Goal: Information Seeking & Learning: Check status

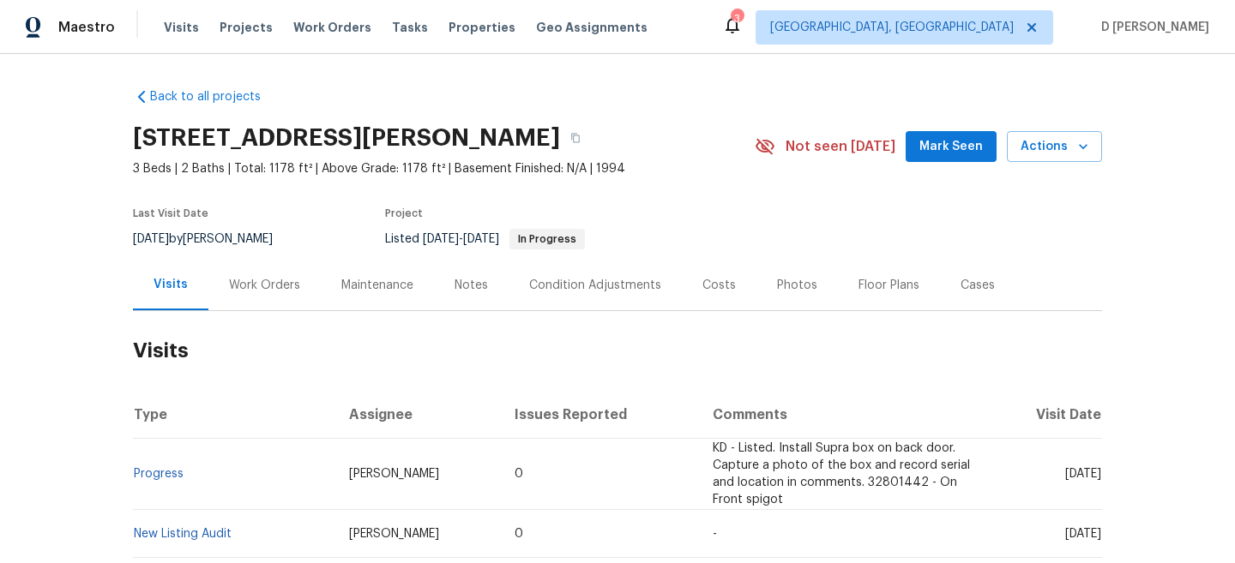
scroll to position [72, 0]
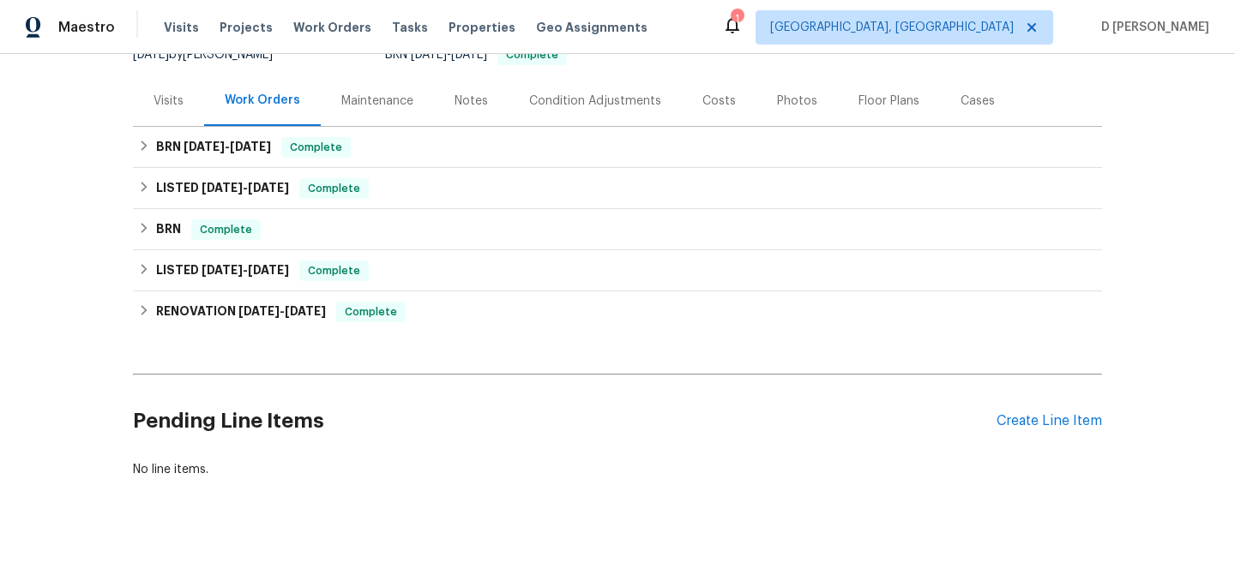
scroll to position [216, 0]
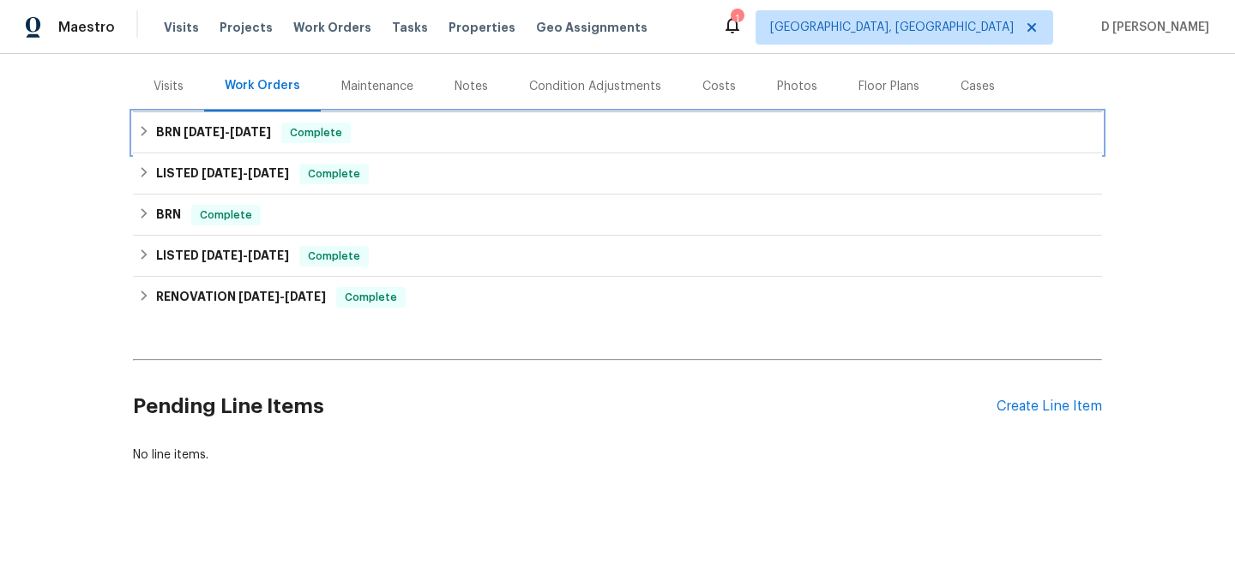
click at [148, 125] on icon at bounding box center [144, 131] width 12 height 12
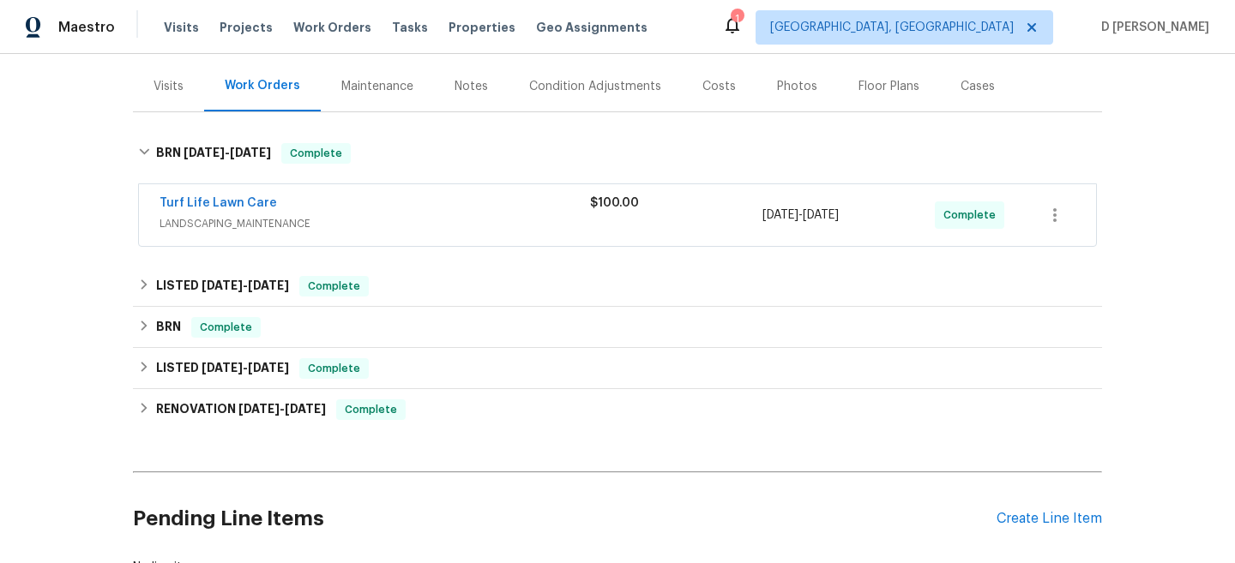
click at [265, 215] on span "LANDSCAPING_MAINTENANCE" at bounding box center [374, 223] width 430 height 17
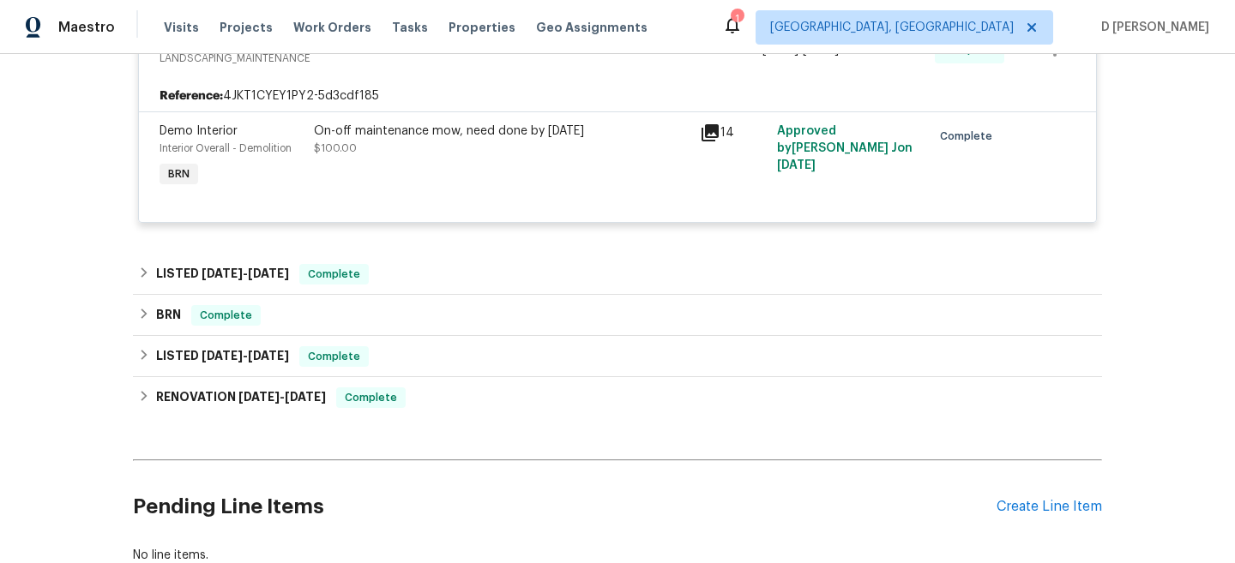
scroll to position [408, 0]
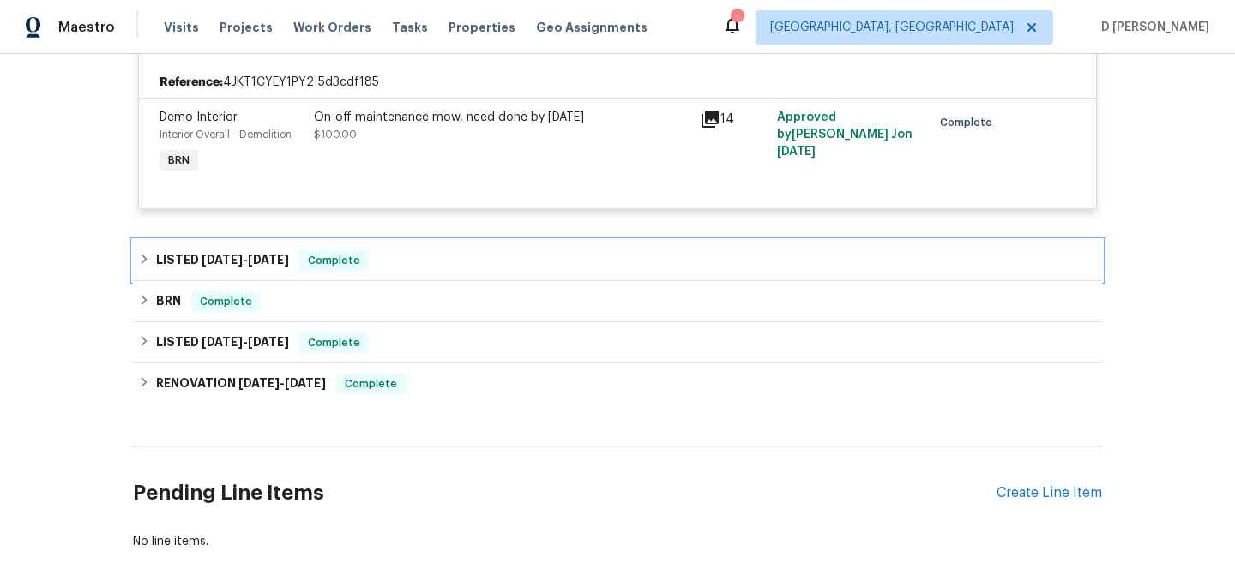
click at [148, 253] on icon at bounding box center [144, 259] width 12 height 12
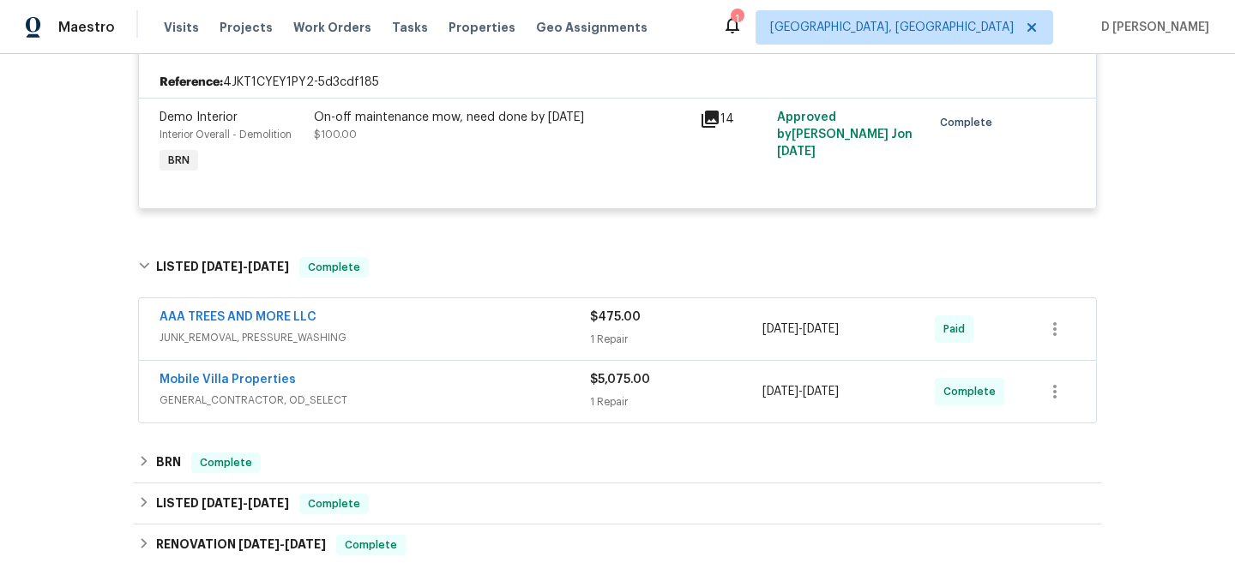
click at [196, 392] on span "GENERAL_CONTRACTOR, OD_SELECT" at bounding box center [374, 400] width 430 height 17
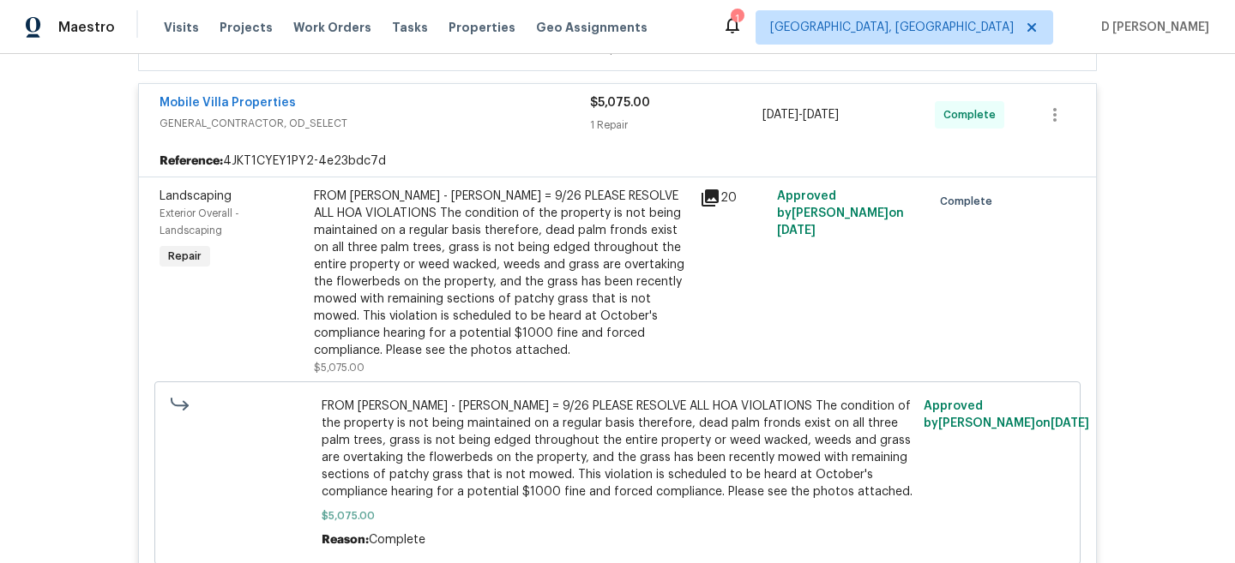
scroll to position [654, 0]
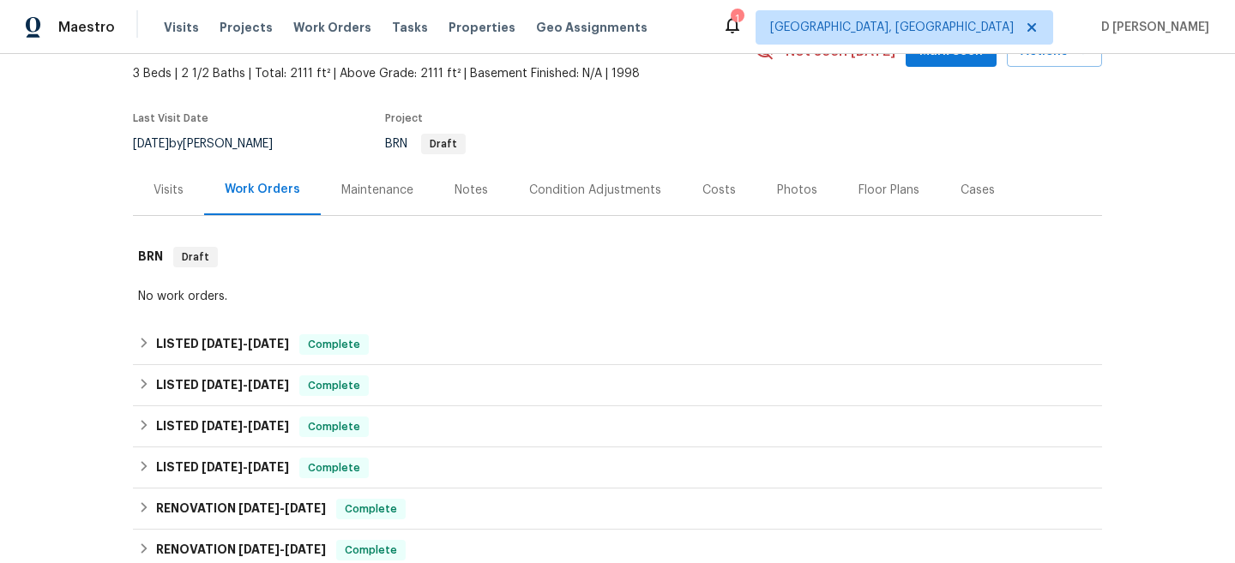
scroll to position [105, 0]
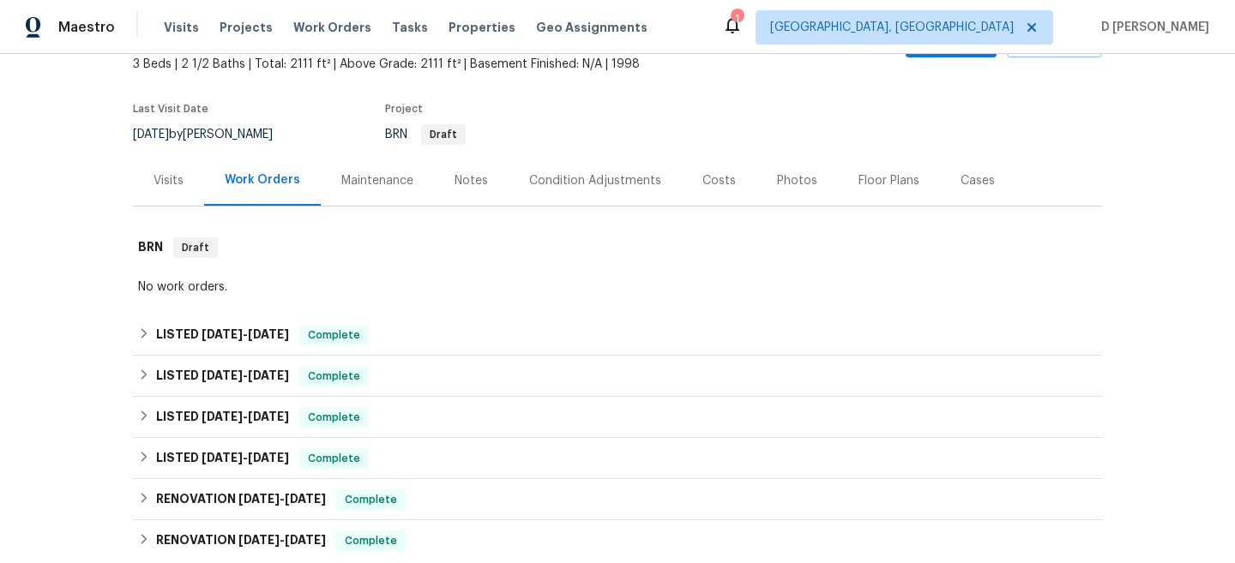
click at [160, 177] on div "Visits" at bounding box center [168, 180] width 30 height 17
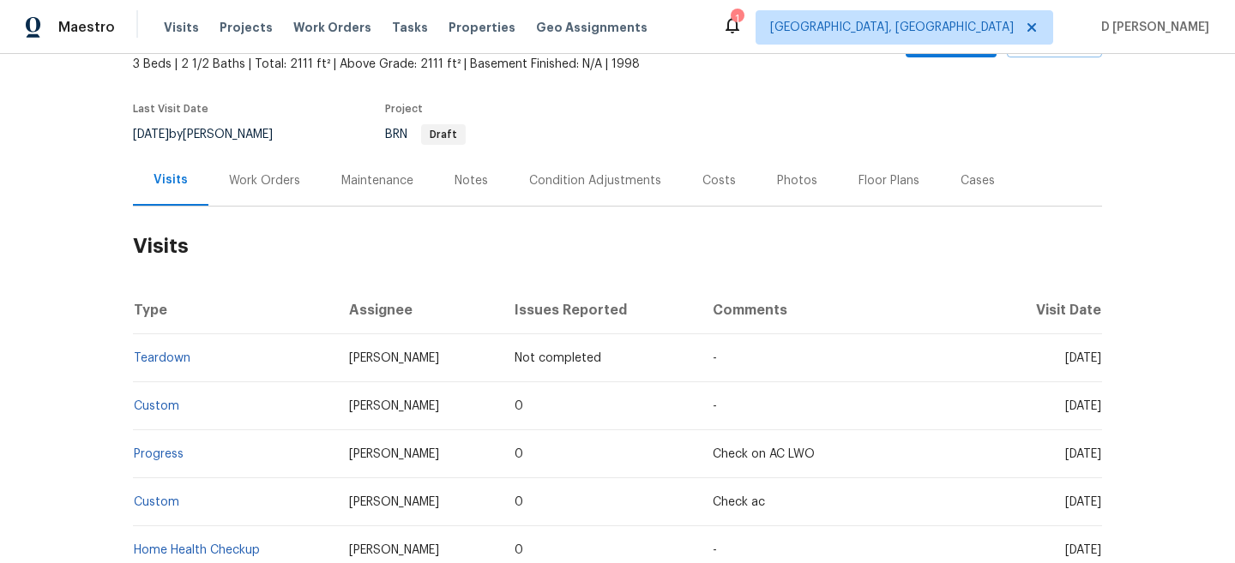
click at [246, 180] on div "Work Orders" at bounding box center [264, 180] width 71 height 17
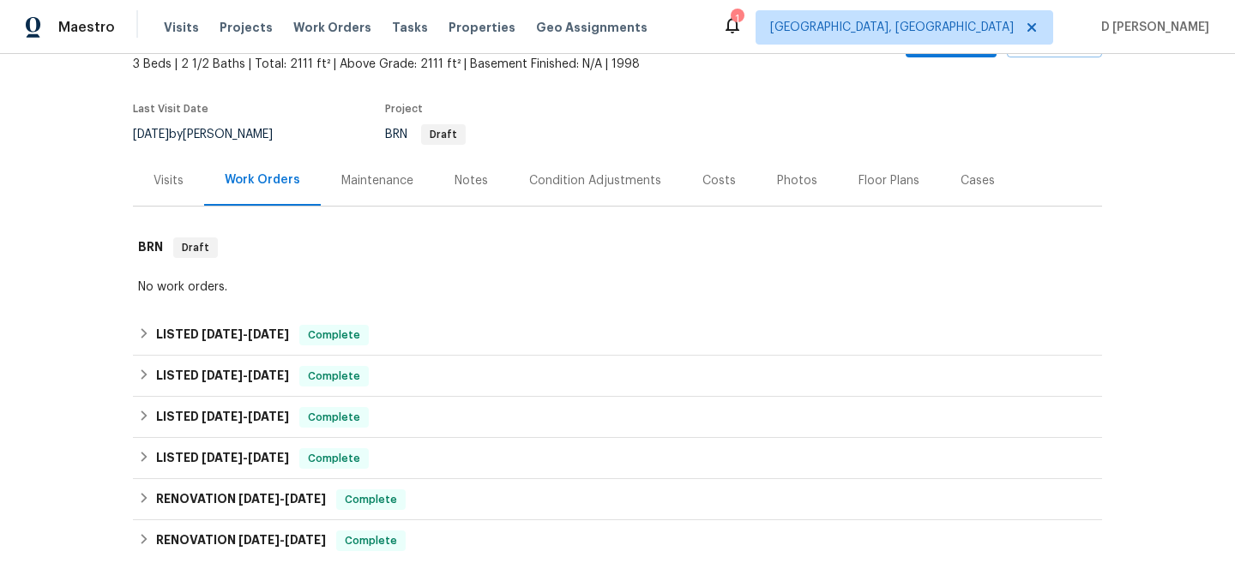
click at [147, 183] on div "Visits" at bounding box center [168, 180] width 71 height 51
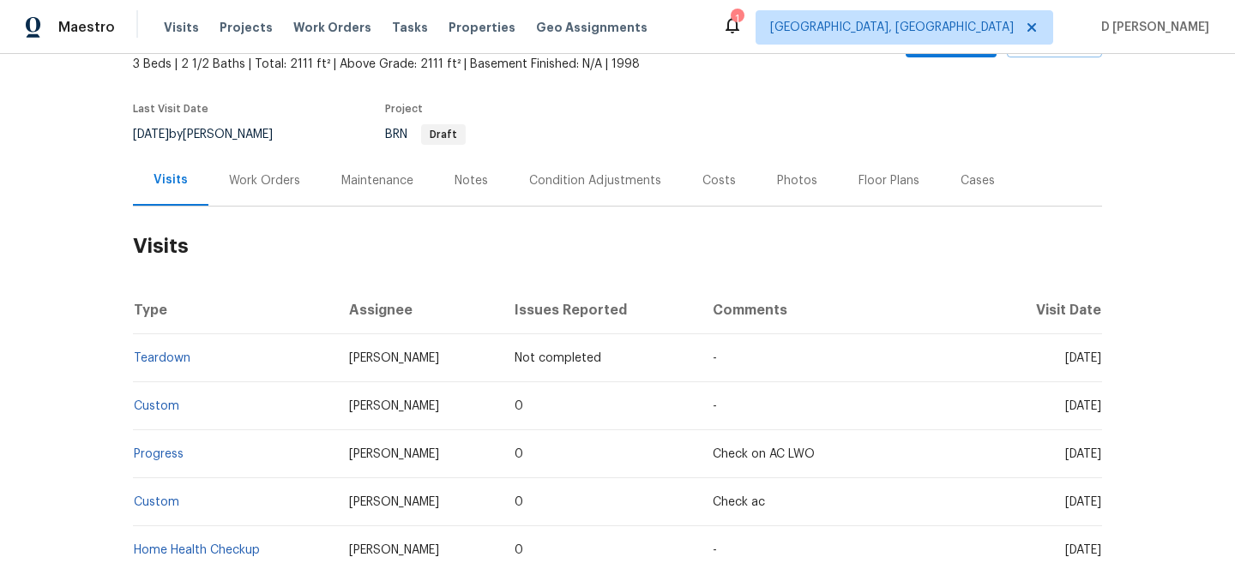
scroll to position [129, 0]
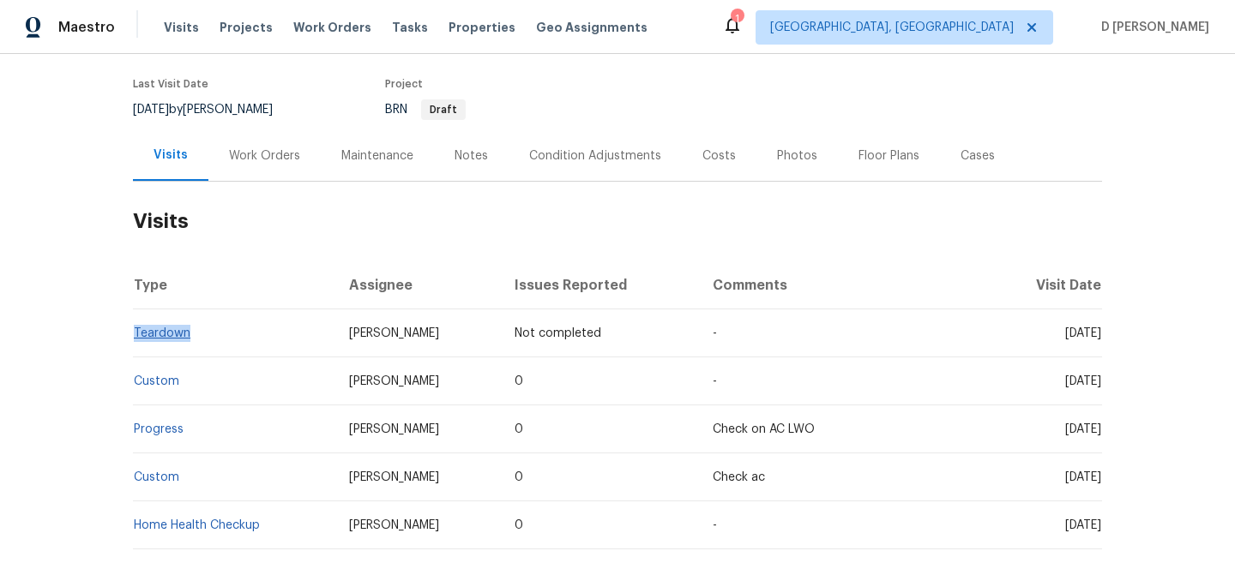
drag, startPoint x: 202, startPoint y: 332, endPoint x: 135, endPoint y: 331, distance: 66.9
click at [135, 331] on td "Teardown" at bounding box center [234, 334] width 202 height 48
copy link "Teardown"
drag, startPoint x: 1029, startPoint y: 331, endPoint x: 1070, endPoint y: 331, distance: 41.2
click at [1070, 331] on span "Sun, Oct 05 2025" at bounding box center [1083, 334] width 36 height 12
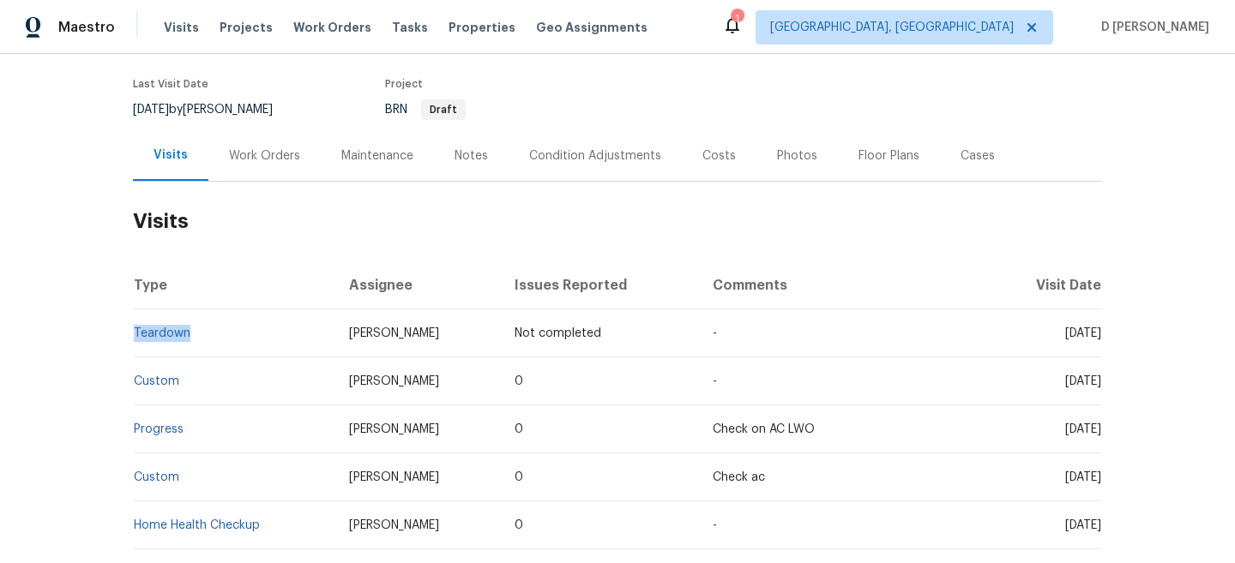
copy span "Oct 05"
drag, startPoint x: 200, startPoint y: 329, endPoint x: 135, endPoint y: 328, distance: 64.3
click at [135, 328] on td "Teardown" at bounding box center [234, 334] width 202 height 48
copy link "Teardown"
